Goal: Task Accomplishment & Management: Manage account settings

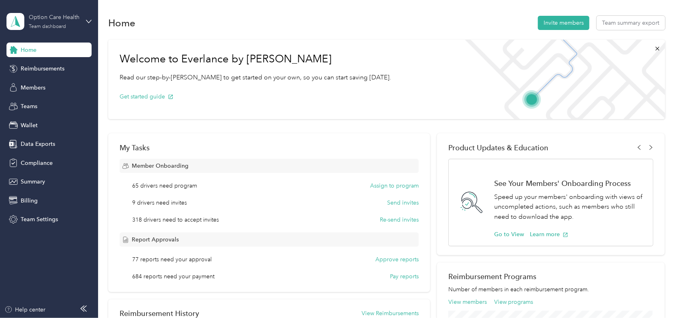
click at [65, 21] on div "Option Care Health" at bounding box center [54, 17] width 51 height 9
click at [34, 106] on div "Log out" at bounding box center [137, 103] width 251 height 14
